Goal: Information Seeking & Learning: Learn about a topic

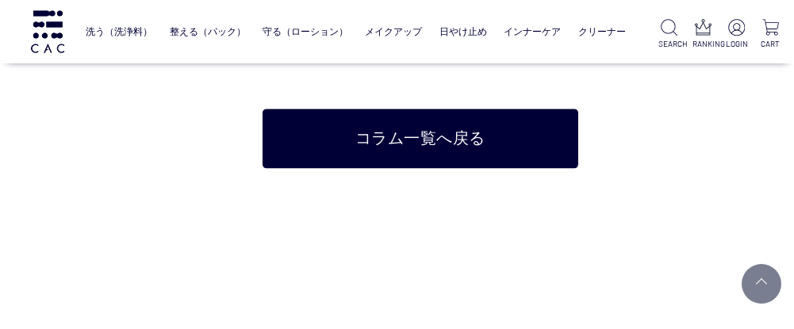
scroll to position [7350, 0]
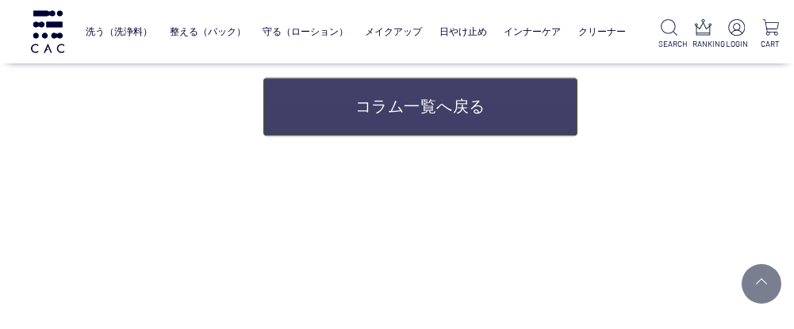
click at [508, 113] on link "コラム一覧へ戻る" at bounding box center [421, 106] width 316 height 59
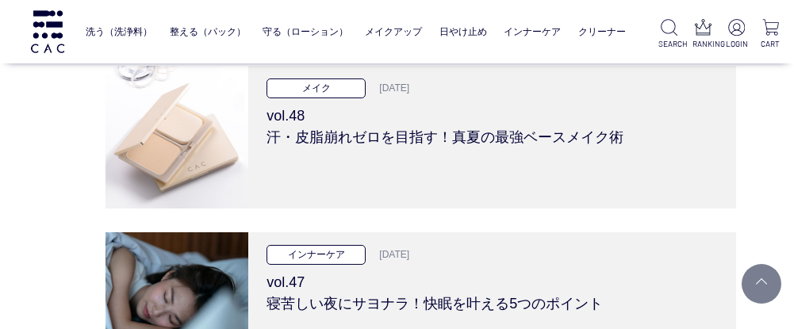
scroll to position [377, 0]
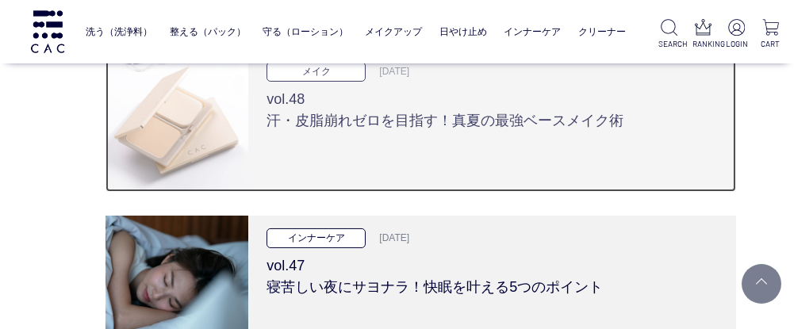
click at [542, 105] on h3 "vol.48 汗・皮脂崩れゼロを目指す！真夏の最強ベースメイク術" at bounding box center [491, 107] width 450 height 50
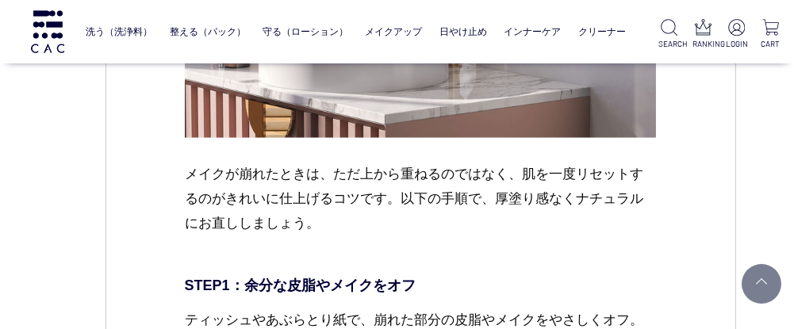
scroll to position [5416, 0]
